Goal: Task Accomplishment & Management: Use online tool/utility

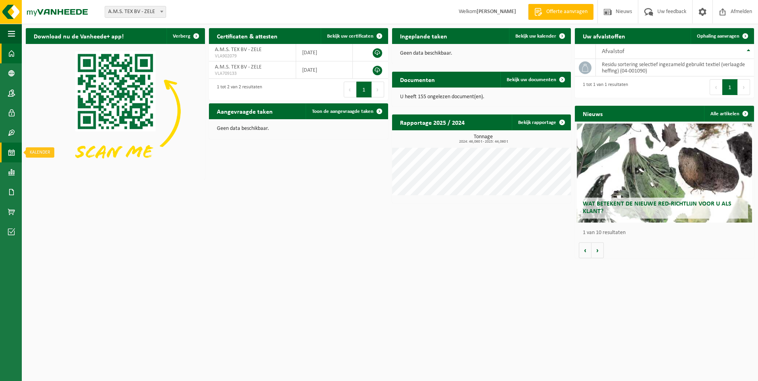
click at [12, 151] on span at bounding box center [11, 153] width 7 height 20
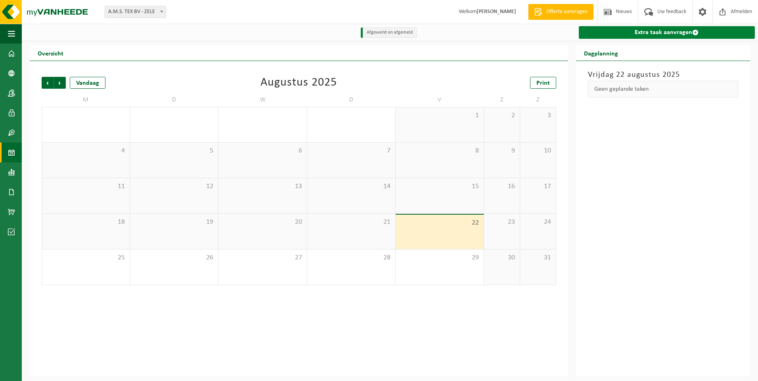
click at [669, 31] on link "Extra taak aanvragen" at bounding box center [667, 32] width 176 height 13
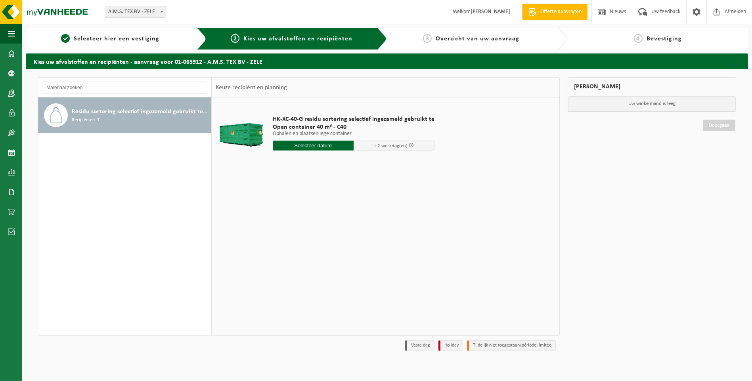
click at [316, 143] on input "text" at bounding box center [313, 146] width 81 height 10
click at [280, 240] on div "25" at bounding box center [280, 241] width 14 height 13
type input "Van 2025-08-25"
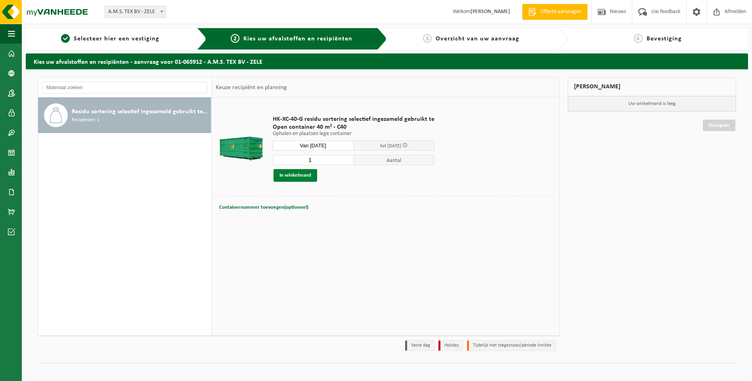
click at [298, 177] on button "In winkelmand" at bounding box center [295, 175] width 44 height 13
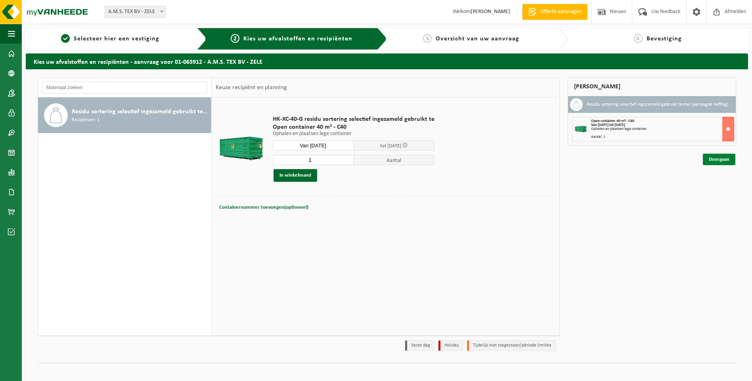
click at [724, 157] on link "Doorgaan" at bounding box center [719, 159] width 32 height 11
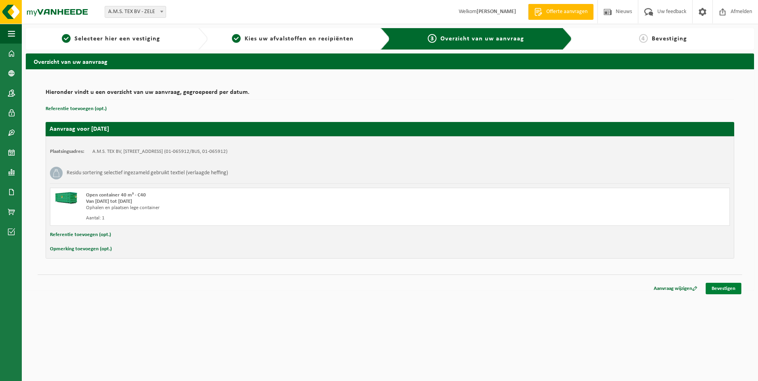
click at [726, 288] on link "Bevestigen" at bounding box center [723, 288] width 36 height 11
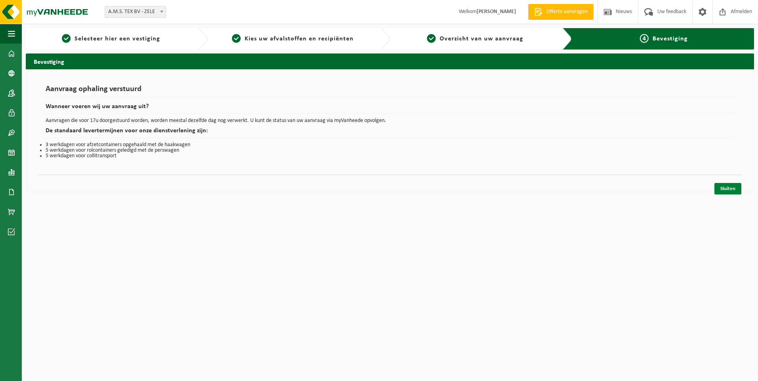
click at [730, 189] on link "Sluiten" at bounding box center [727, 188] width 27 height 11
